Goal: Complete application form

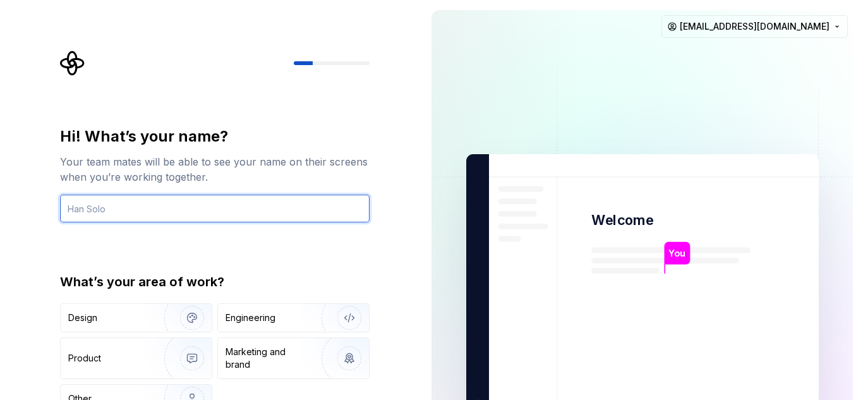
click at [188, 203] on input "text" at bounding box center [215, 209] width 310 height 28
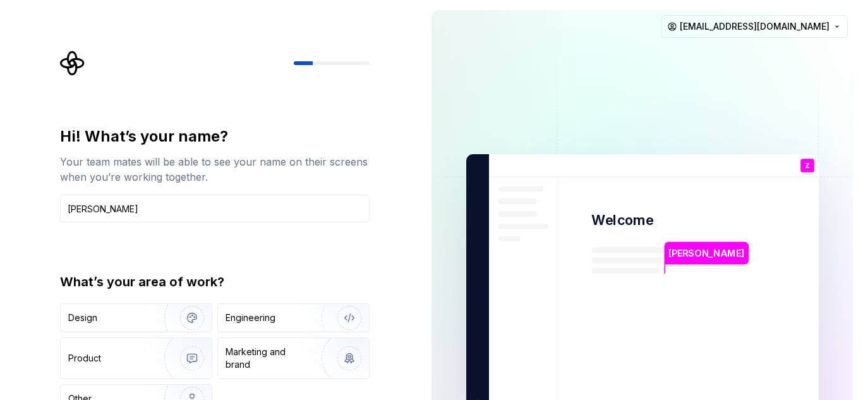
click at [399, 224] on div "Hi! What’s your name? Your team mates will be able to see your name on their sc…" at bounding box center [210, 285] width 421 height 570
click at [260, 328] on div "Engineering" at bounding box center [293, 318] width 151 height 28
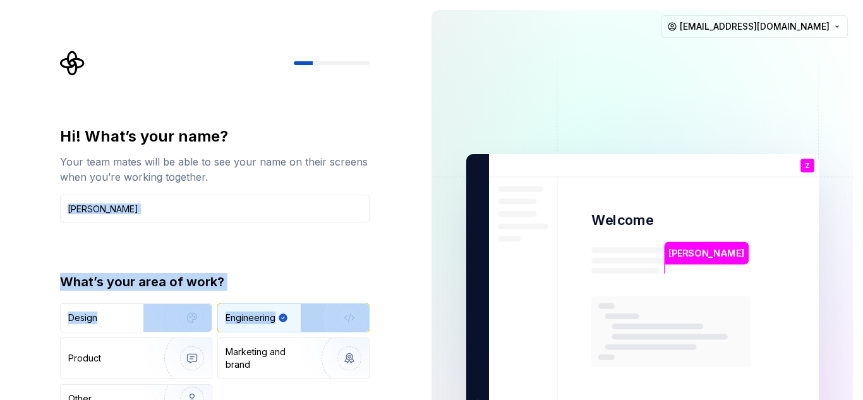
drag, startPoint x: 9, startPoint y: 337, endPoint x: 56, endPoint y: 251, distance: 97.8
click at [56, 251] on div "Hi! What’s your name? Your team mates will be able to see your name on their sc…" at bounding box center [210, 285] width 421 height 570
click at [56, 251] on div "Hi! What’s your name? Your team mates will be able to see your name on their sc…" at bounding box center [218, 254] width 332 height 406
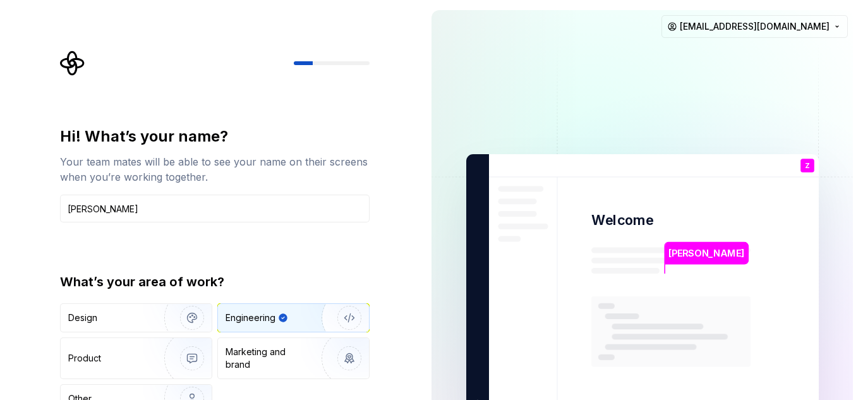
click at [228, 270] on div "Hi! What’s your name? Your team mates will be able to see your name on their sc…" at bounding box center [215, 269] width 310 height 287
click at [255, 208] on input "[PERSON_NAME]" at bounding box center [215, 209] width 310 height 28
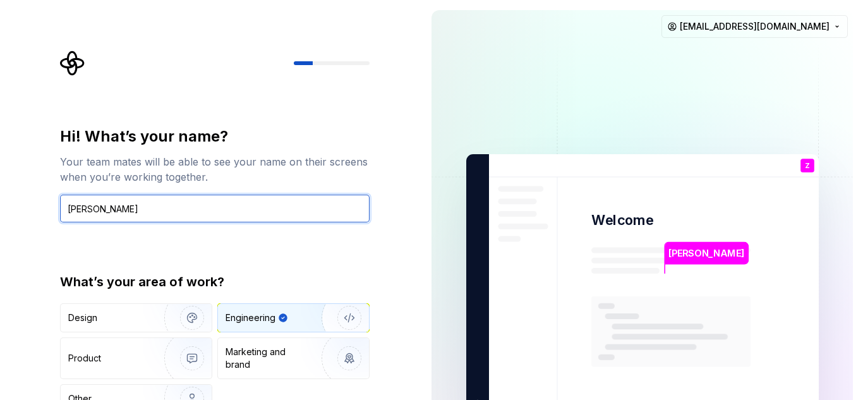
click at [255, 208] on input "[PERSON_NAME]" at bounding box center [215, 209] width 310 height 28
type input "[PERSON_NAME]"
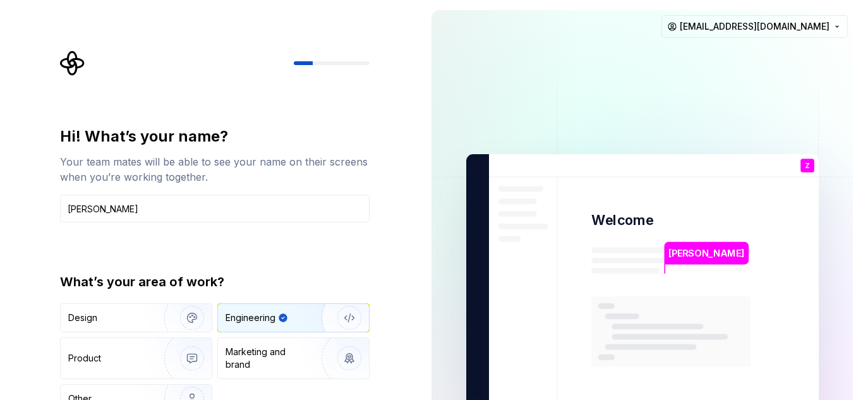
click at [173, 273] on div "What’s your area of work?" at bounding box center [215, 282] width 310 height 18
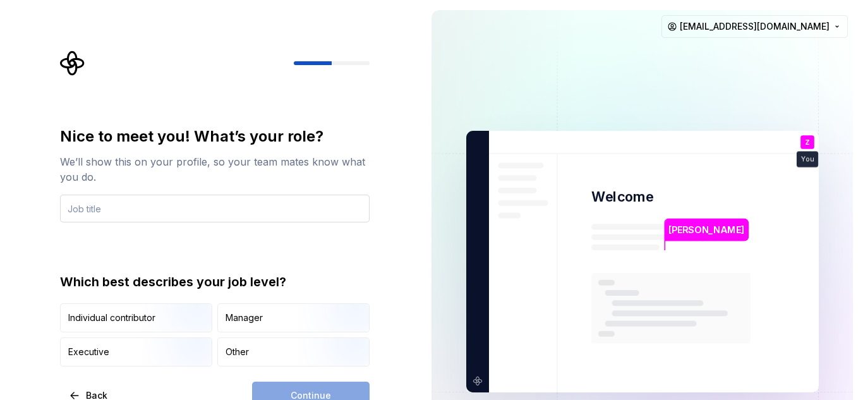
click at [226, 205] on input "text" at bounding box center [215, 209] width 310 height 28
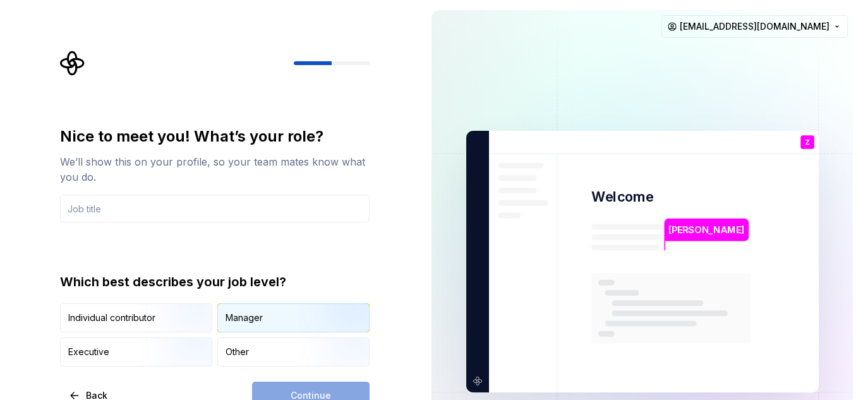
click at [260, 323] on div "Manager" at bounding box center [244, 317] width 37 height 13
click at [185, 212] on input "text" at bounding box center [215, 209] width 310 height 28
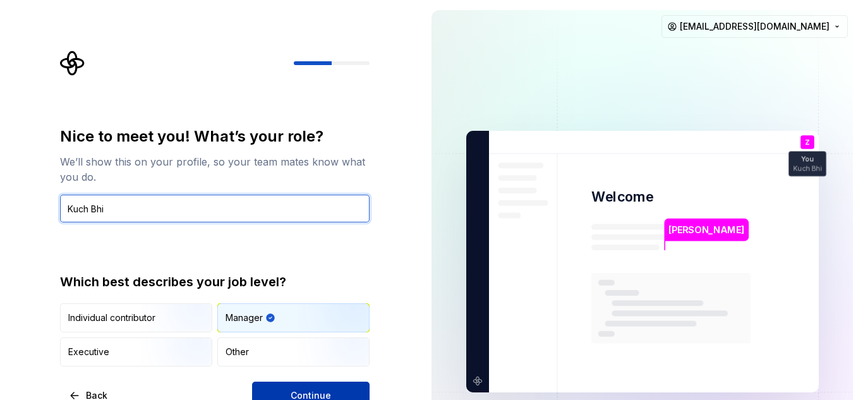
type input "Kuch Bhi"
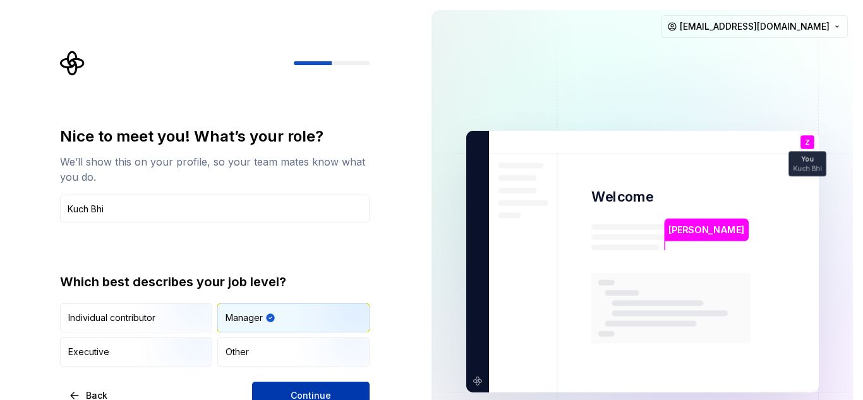
click at [300, 393] on span "Continue" at bounding box center [311, 395] width 40 height 13
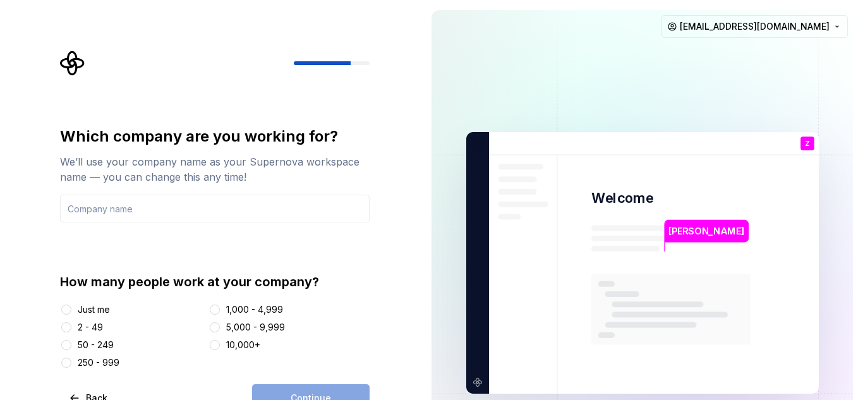
click at [101, 313] on div "Just me" at bounding box center [94, 309] width 32 height 13
click at [71, 313] on button "Just me" at bounding box center [66, 310] width 10 height 10
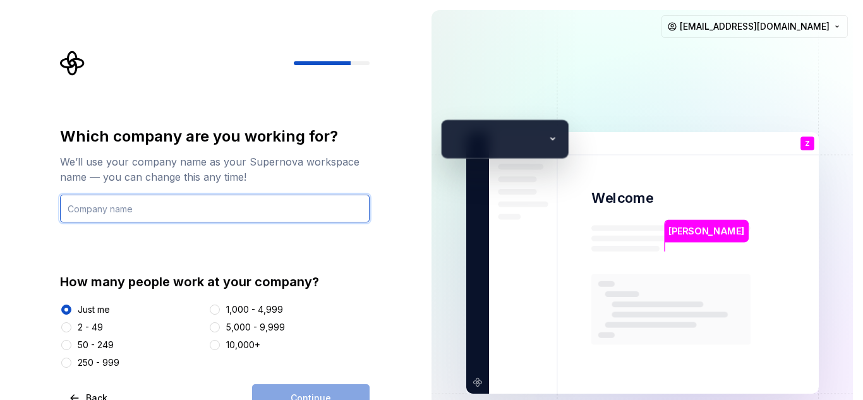
click at [140, 215] on input "text" at bounding box center [215, 209] width 310 height 28
type input "Kuch Bhi Bro"
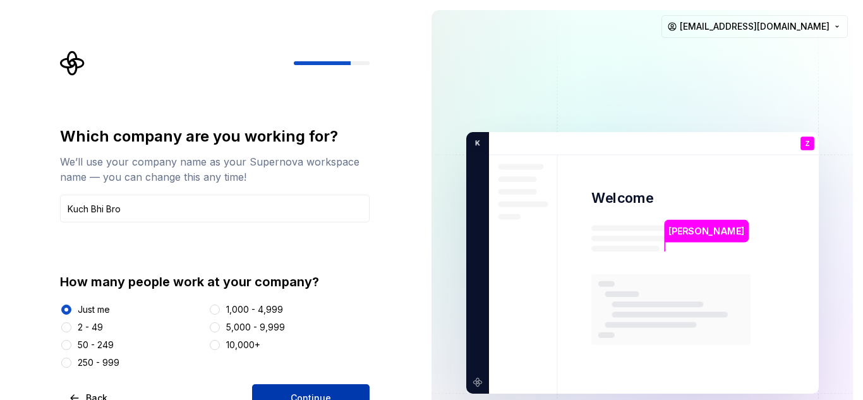
click at [323, 398] on span "Continue" at bounding box center [311, 398] width 40 height 13
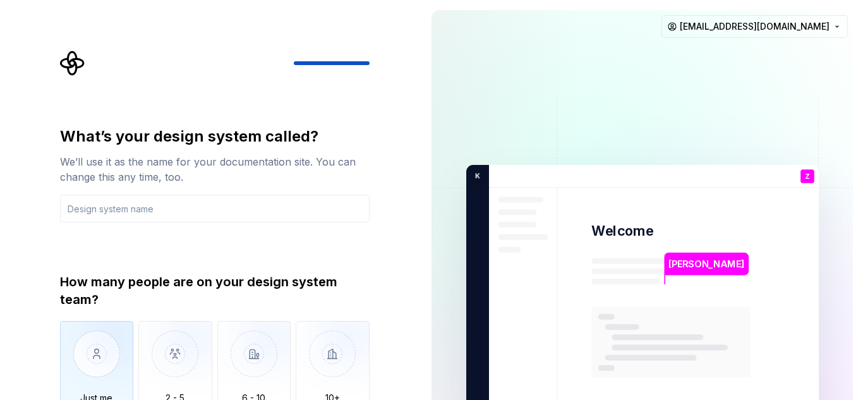
click at [108, 327] on img "button" at bounding box center [97, 363] width 74 height 85
click at [118, 207] on input "text" at bounding box center [215, 209] width 310 height 28
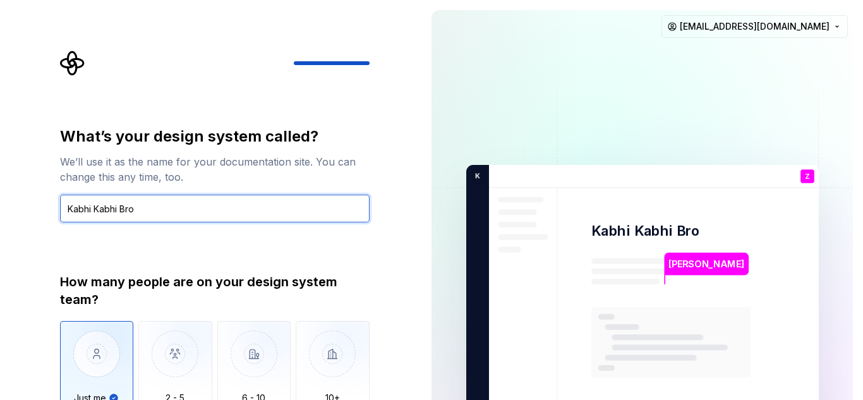
type input "Kabhi Kabhi Bro"
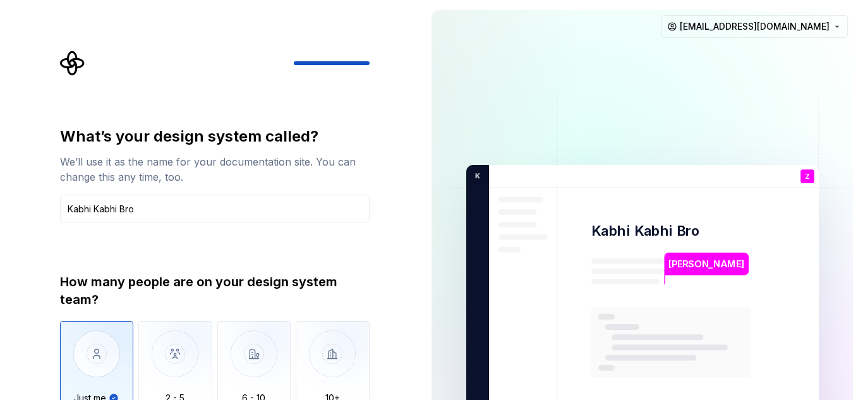
click at [184, 246] on div "What’s your design system called? We’ll use it as the name for your documentati…" at bounding box center [215, 280] width 310 height 308
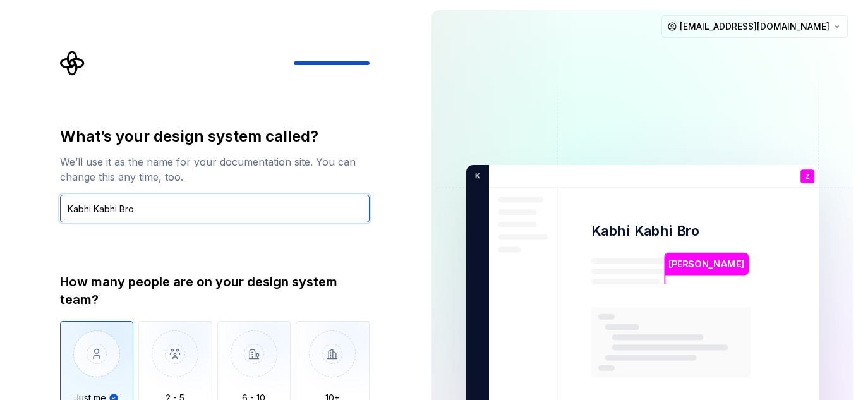
click at [189, 209] on input "Kabhi Kabhi Bro" at bounding box center [215, 209] width 310 height 28
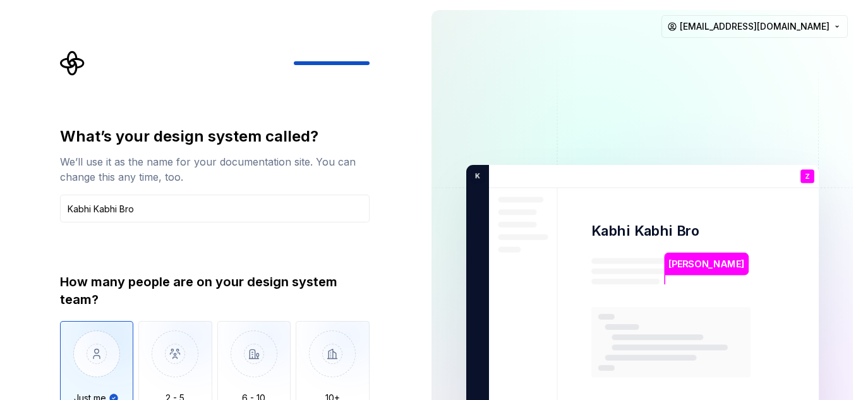
click at [211, 246] on div "What’s your design system called? We’ll use it as the name for your documentati…" at bounding box center [215, 280] width 310 height 308
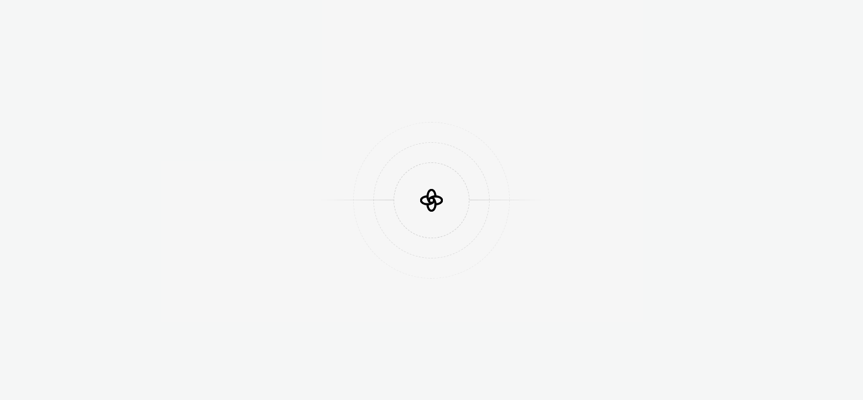
click at [437, 210] on icon at bounding box center [432, 200] width 38 height 38
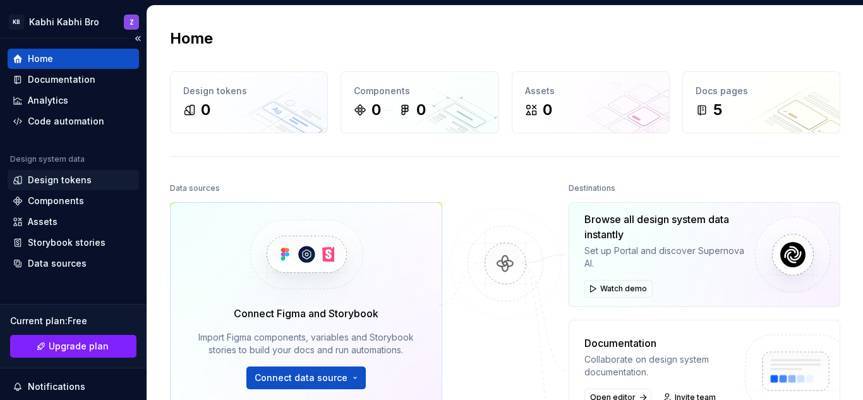
click at [56, 179] on div "Design tokens" at bounding box center [60, 180] width 64 height 13
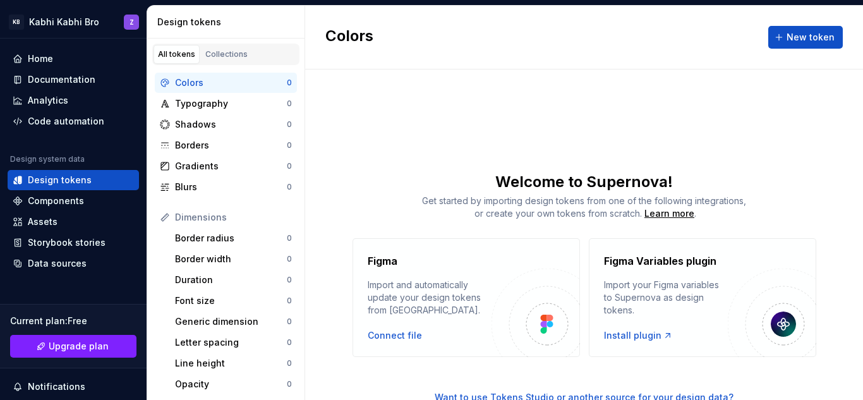
scroll to position [19, 0]
